Goal: Information Seeking & Learning: Learn about a topic

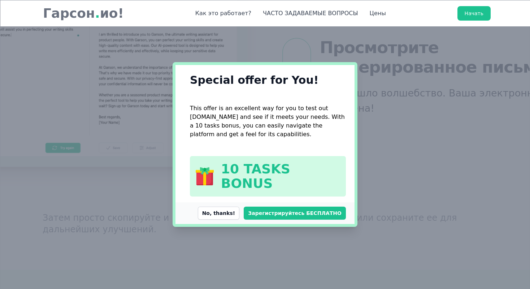
scroll to position [1693, 0]
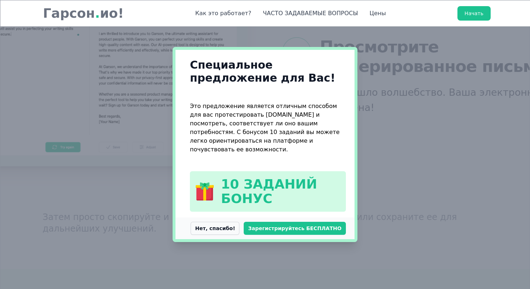
click at [233, 224] on button "Нет, спасибо!" at bounding box center [215, 228] width 49 height 13
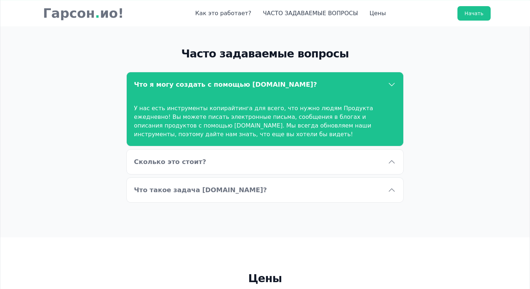
scroll to position [2175, 0]
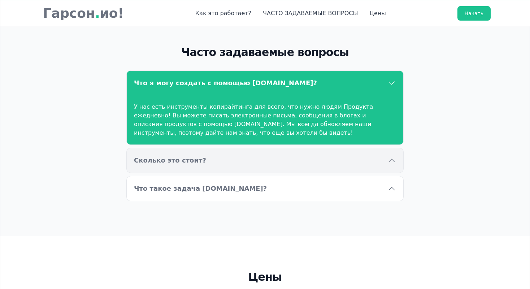
click at [276, 148] on button "Сколько это стоит?" at bounding box center [265, 160] width 278 height 25
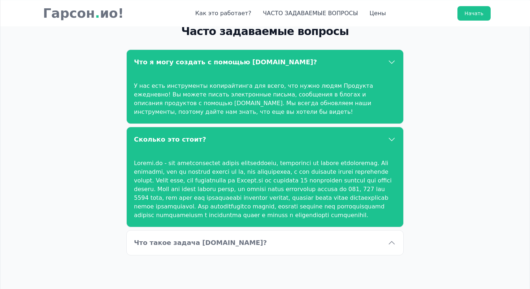
scroll to position [2199, 0]
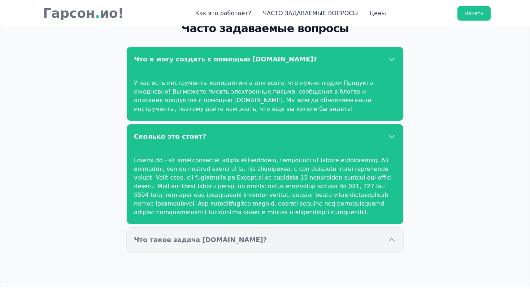
click at [146, 235] on span "Что такое задача [DOMAIN_NAME]?" at bounding box center [200, 240] width 133 height 10
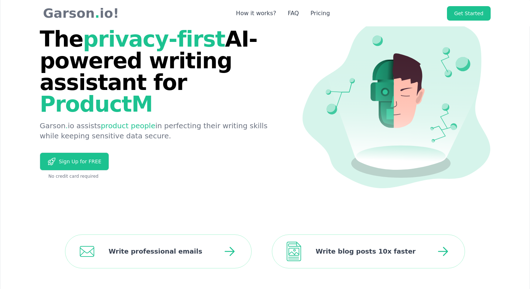
scroll to position [20, 0]
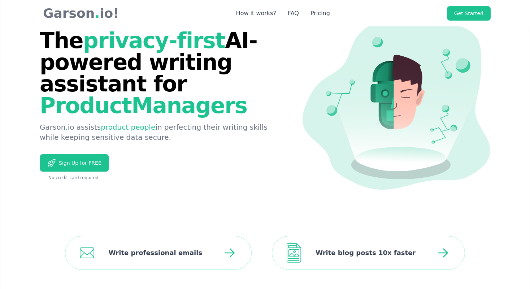
drag, startPoint x: 43, startPoint y: 43, endPoint x: 274, endPoint y: 133, distance: 247.9
click at [274, 133] on div "The privacy-first AI-powered writing assistant for Product Managers [PERSON_NAM…" at bounding box center [161, 105] width 243 height 151
copy div "The privacy-first AI-powered writing assistant for Product Managers [PERSON_NAM…"
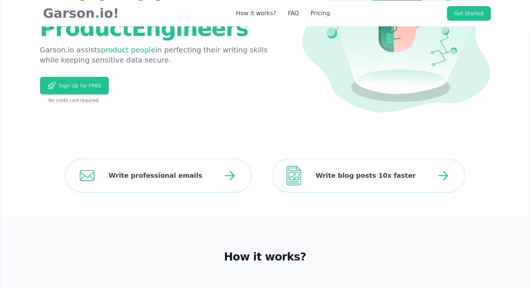
scroll to position [101, 0]
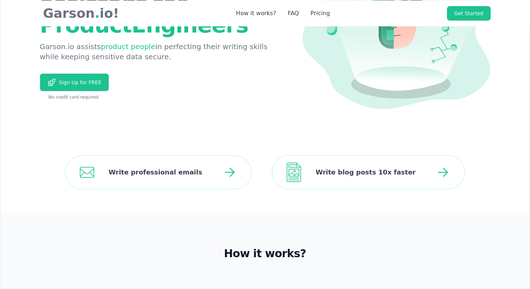
click at [199, 189] on div "Write professional emails Write blog posts 10x faster" at bounding box center [265, 172] width 530 height 80
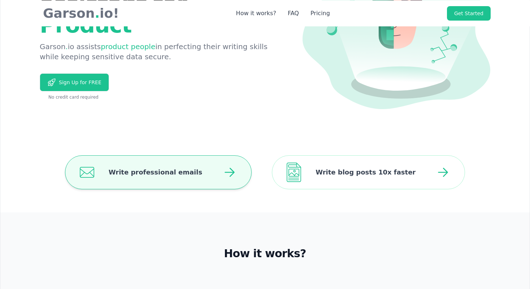
click at [204, 171] on span "Write professional emails" at bounding box center [154, 172] width 120 height 33
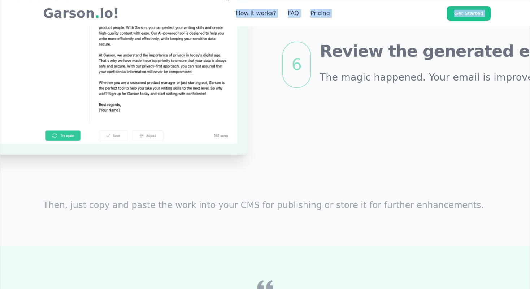
scroll to position [1631, 0]
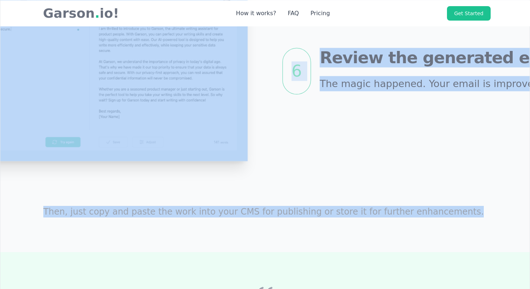
drag, startPoint x: 317, startPoint y: 107, endPoint x: 458, endPoint y: 233, distance: 188.6
copy div "Select email mode Instruct [PERSON_NAME] to write emails. 2 Choose a sentiment …"
click at [451, 210] on div "6 Review the generated email The magic happened. Your email is improved!" at bounding box center [265, 71] width 668 height 318
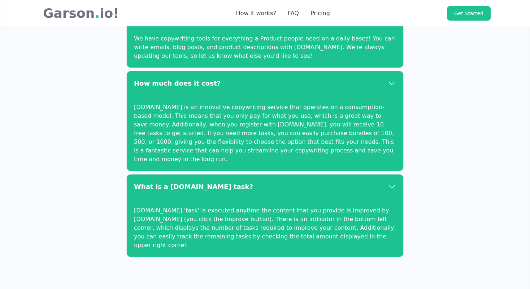
scroll to position [2170, 0]
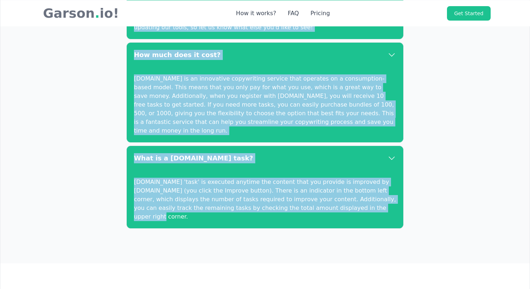
drag, startPoint x: 193, startPoint y: 39, endPoint x: 338, endPoint y: 204, distance: 219.2
click at [338, 204] on div "Frequently asked questions What can I create with [DOMAIN_NAME]? We have copywr…" at bounding box center [265, 106] width 463 height 314
copy div "Frequently asked questions What can I create with [DOMAIN_NAME]? We have copywr…"
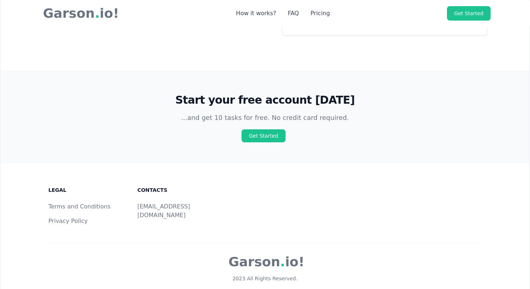
scroll to position [2653, 0]
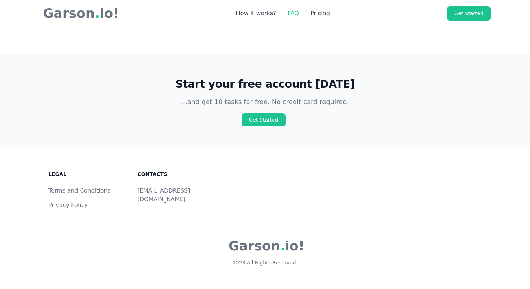
click at [288, 10] on link "FAQ" at bounding box center [293, 13] width 11 height 9
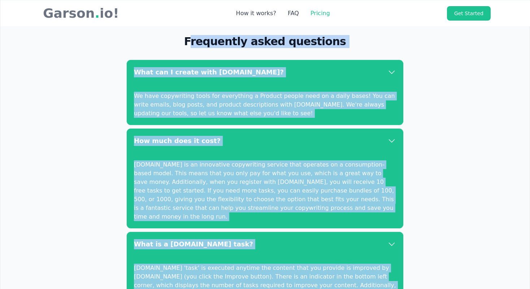
scroll to position [2078, 0]
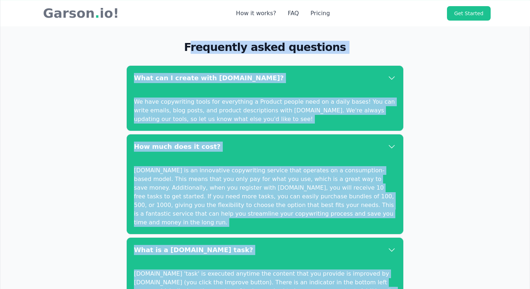
click at [78, 94] on div "Frequently asked questions What can I create with [DOMAIN_NAME]? We have copywr…" at bounding box center [265, 198] width 463 height 314
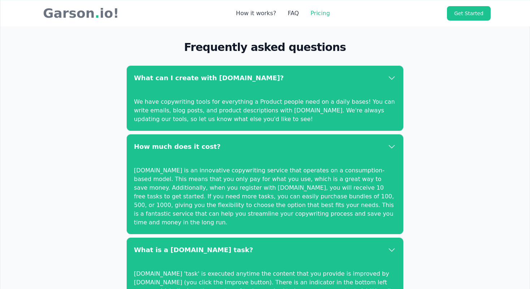
click at [313, 11] on link "Pricing" at bounding box center [321, 13] width 20 height 9
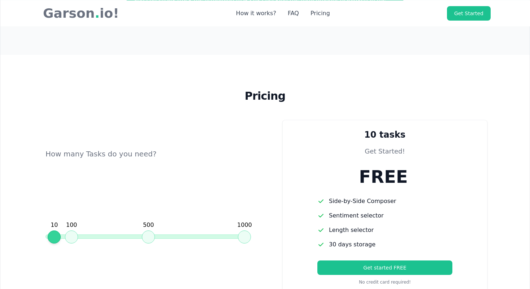
scroll to position [2404, 0]
